Goal: Navigation & Orientation: Find specific page/section

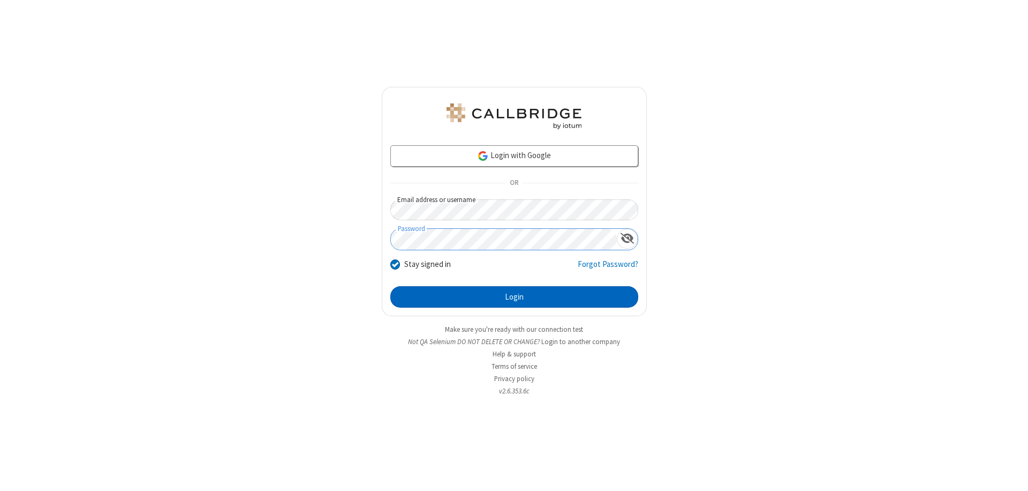
click at [514, 297] on button "Login" at bounding box center [514, 296] width 248 height 21
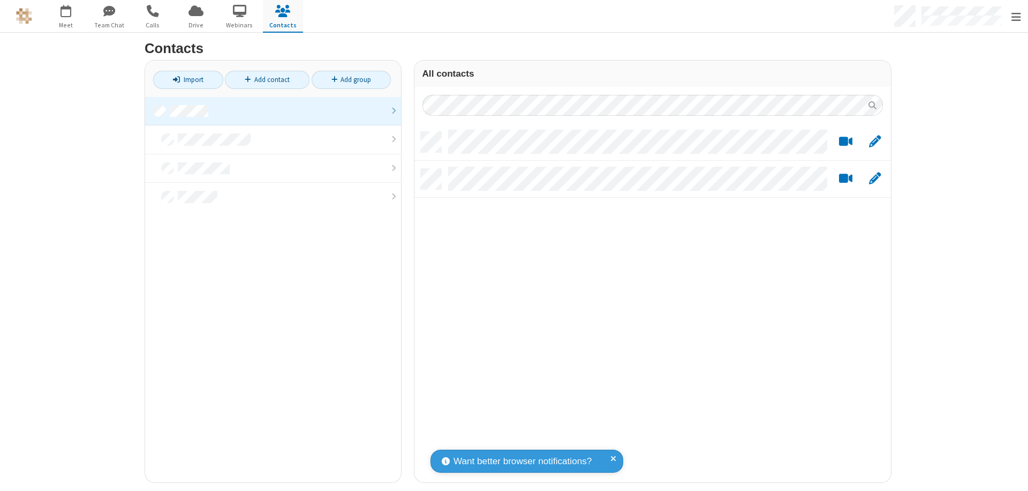
scroll to position [351, 469]
